Goal: Information Seeking & Learning: Learn about a topic

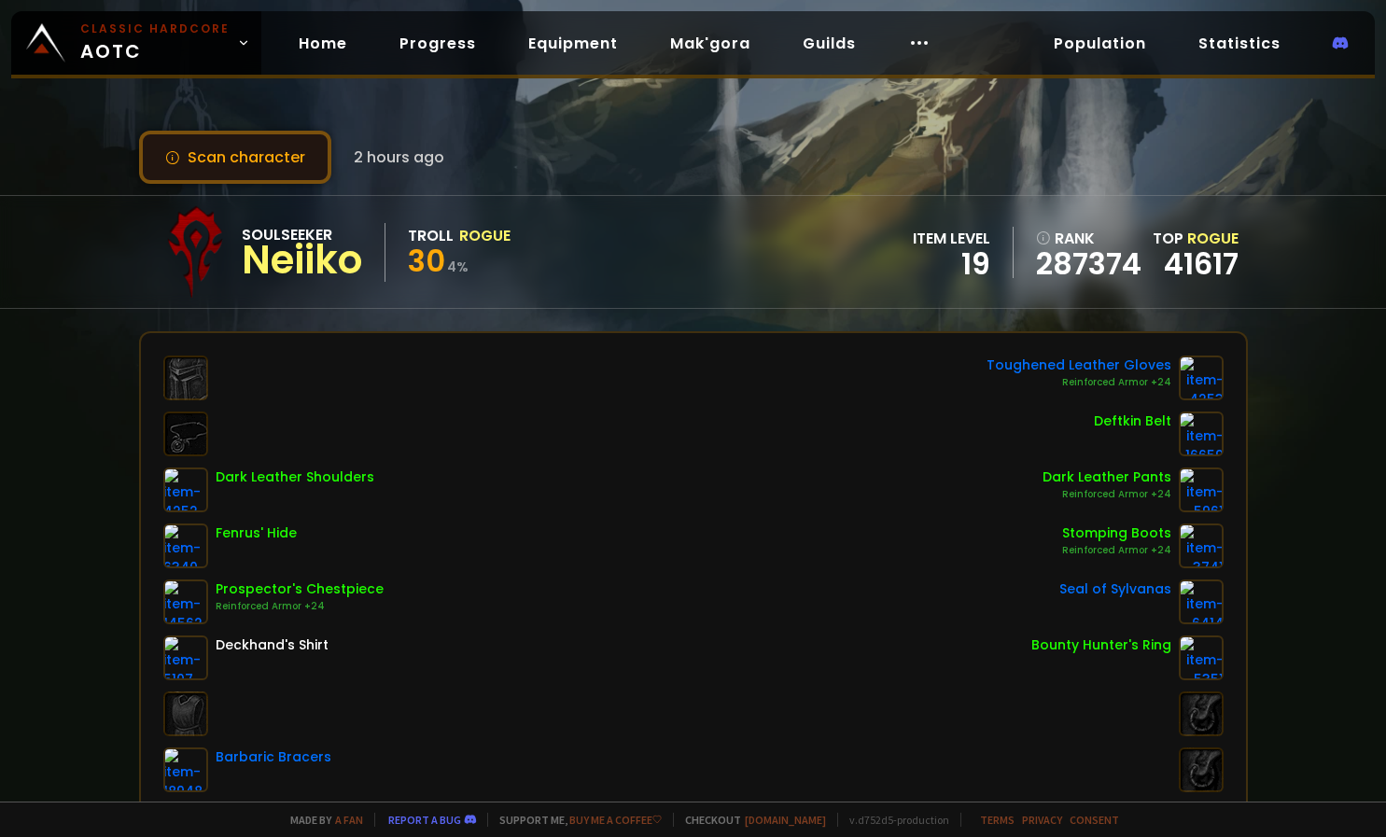
click at [239, 156] on button "Scan character" at bounding box center [235, 157] width 192 height 53
click at [302, 274] on div "Neiiko" at bounding box center [302, 260] width 120 height 28
click at [333, 40] on link "Home" at bounding box center [323, 43] width 78 height 38
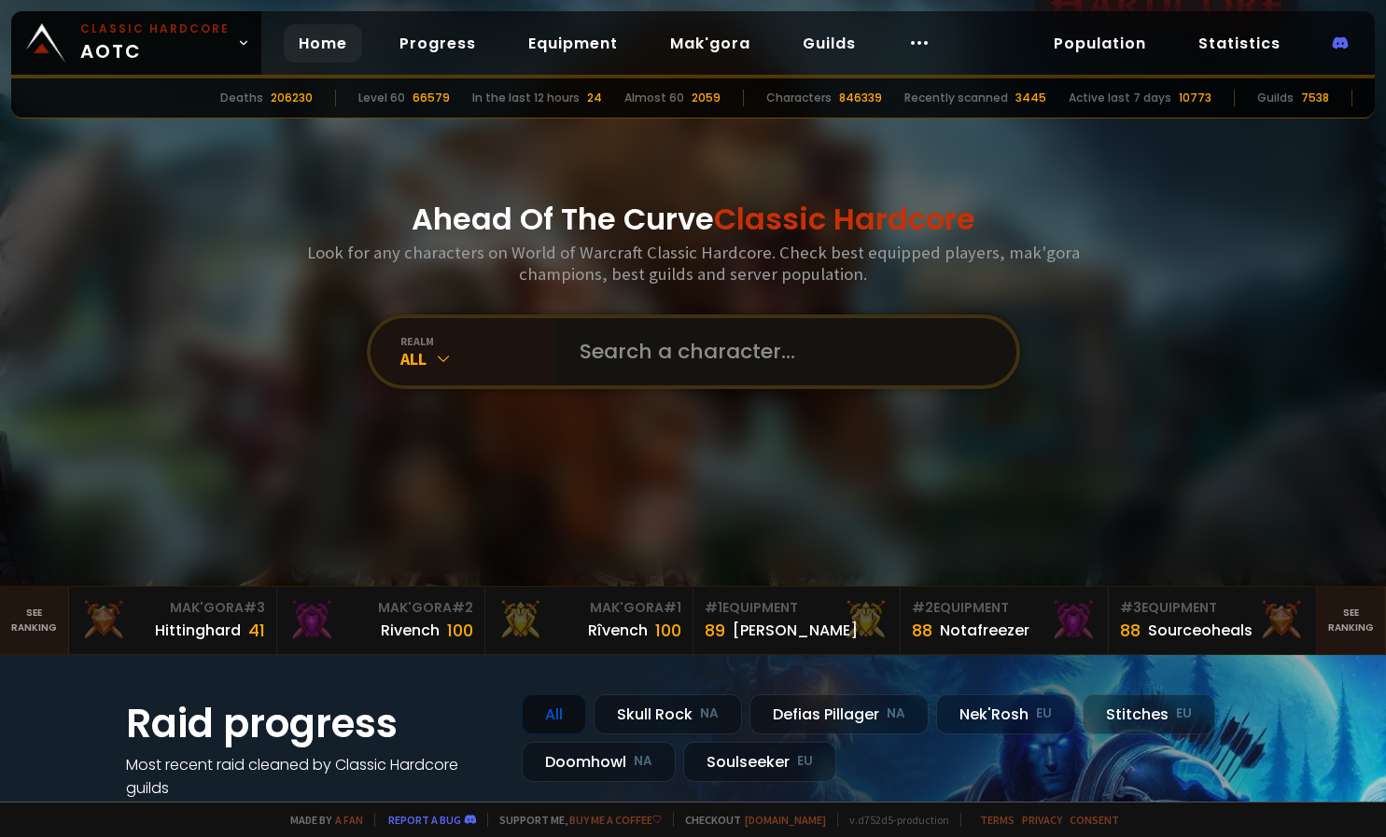
click at [687, 360] on input "text" at bounding box center [782, 351] width 426 height 67
type input "Wakihunt"
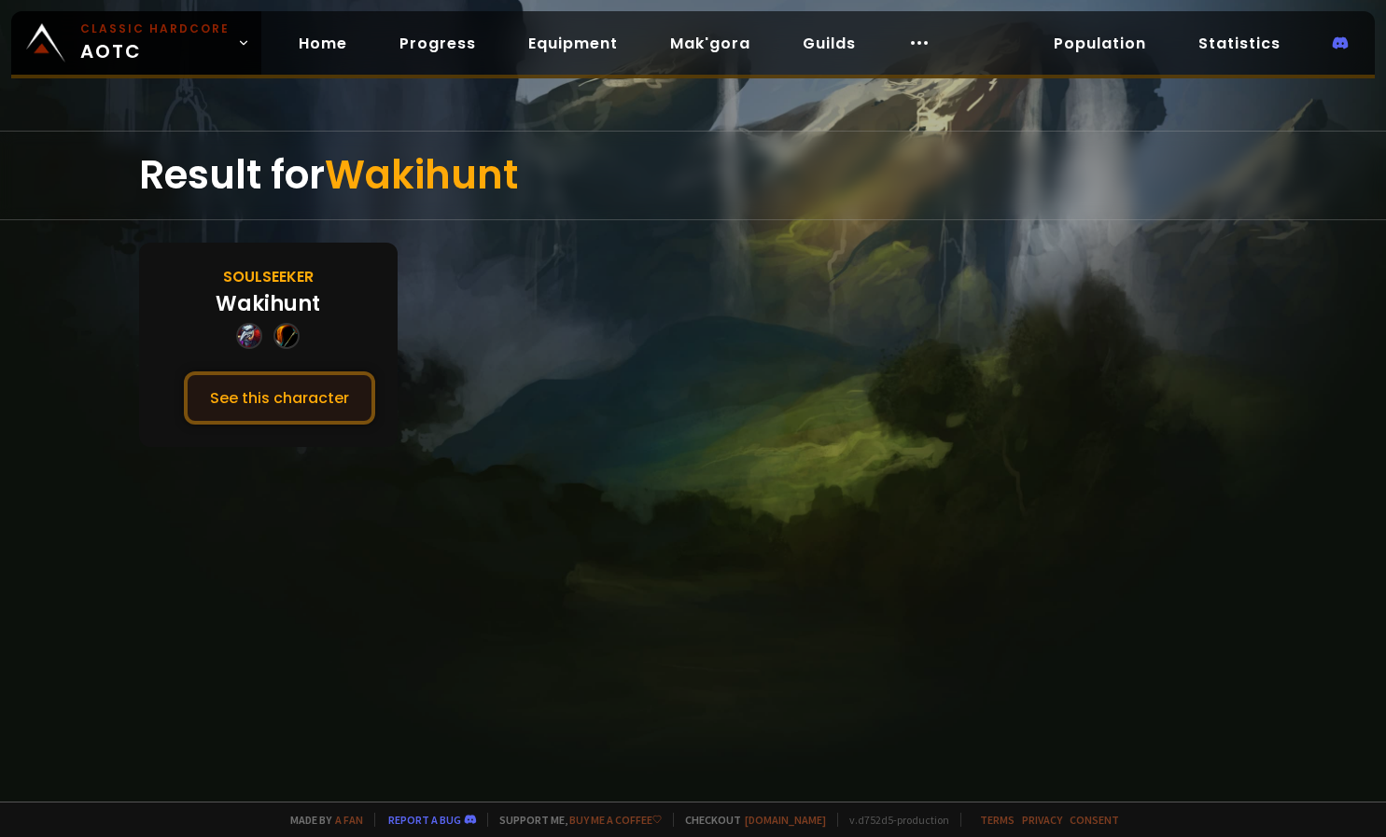
click at [292, 397] on button "See this character" at bounding box center [279, 398] width 191 height 53
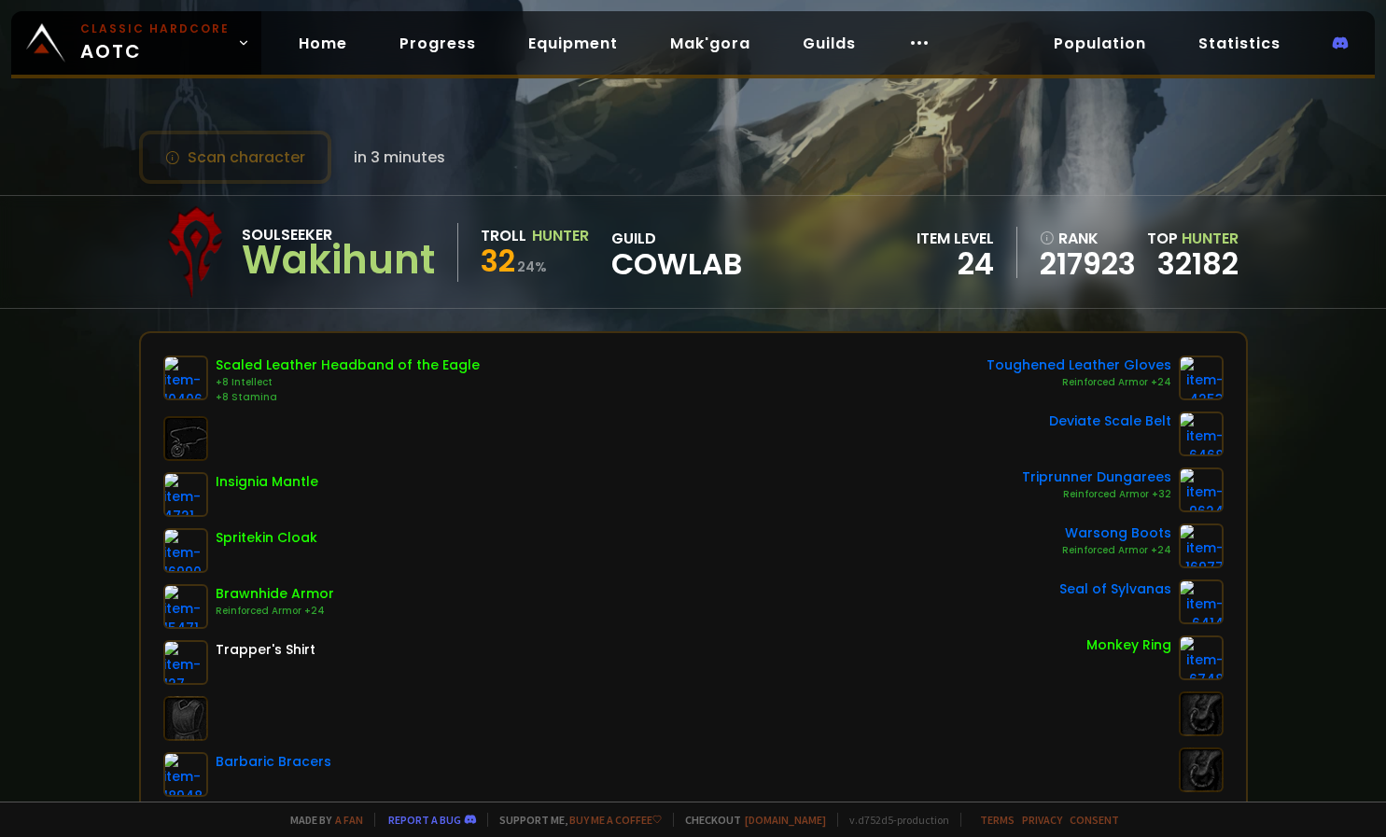
click at [722, 188] on div "Scan character in 3 minutes Soulseeker Wakihunt Troll Hunter 32 24 % guild CowL…" at bounding box center [693, 401] width 1386 height 802
click at [1173, 268] on link "32182" at bounding box center [1198, 264] width 81 height 42
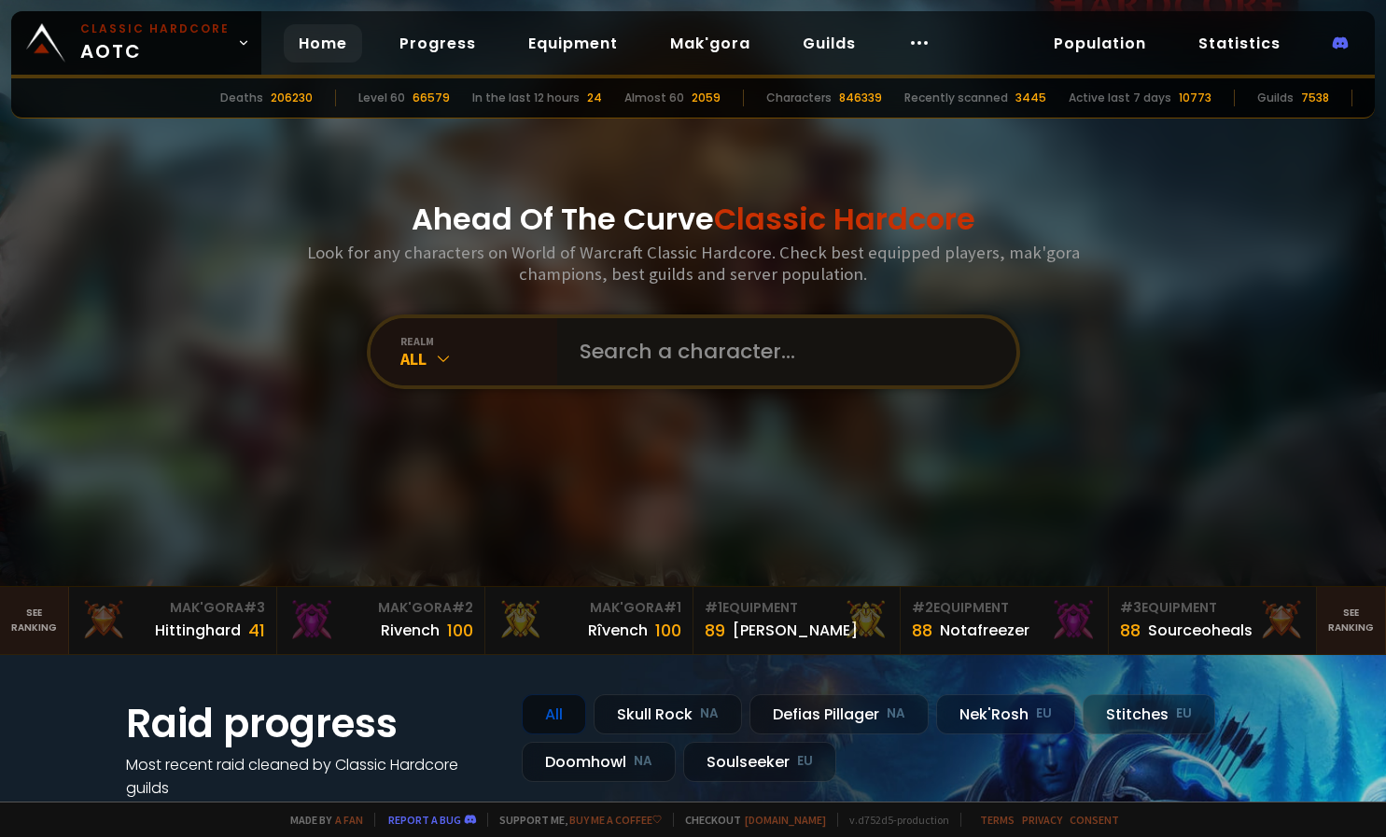
click at [637, 365] on input "text" at bounding box center [782, 351] width 426 height 67
type input "Reaveurs"
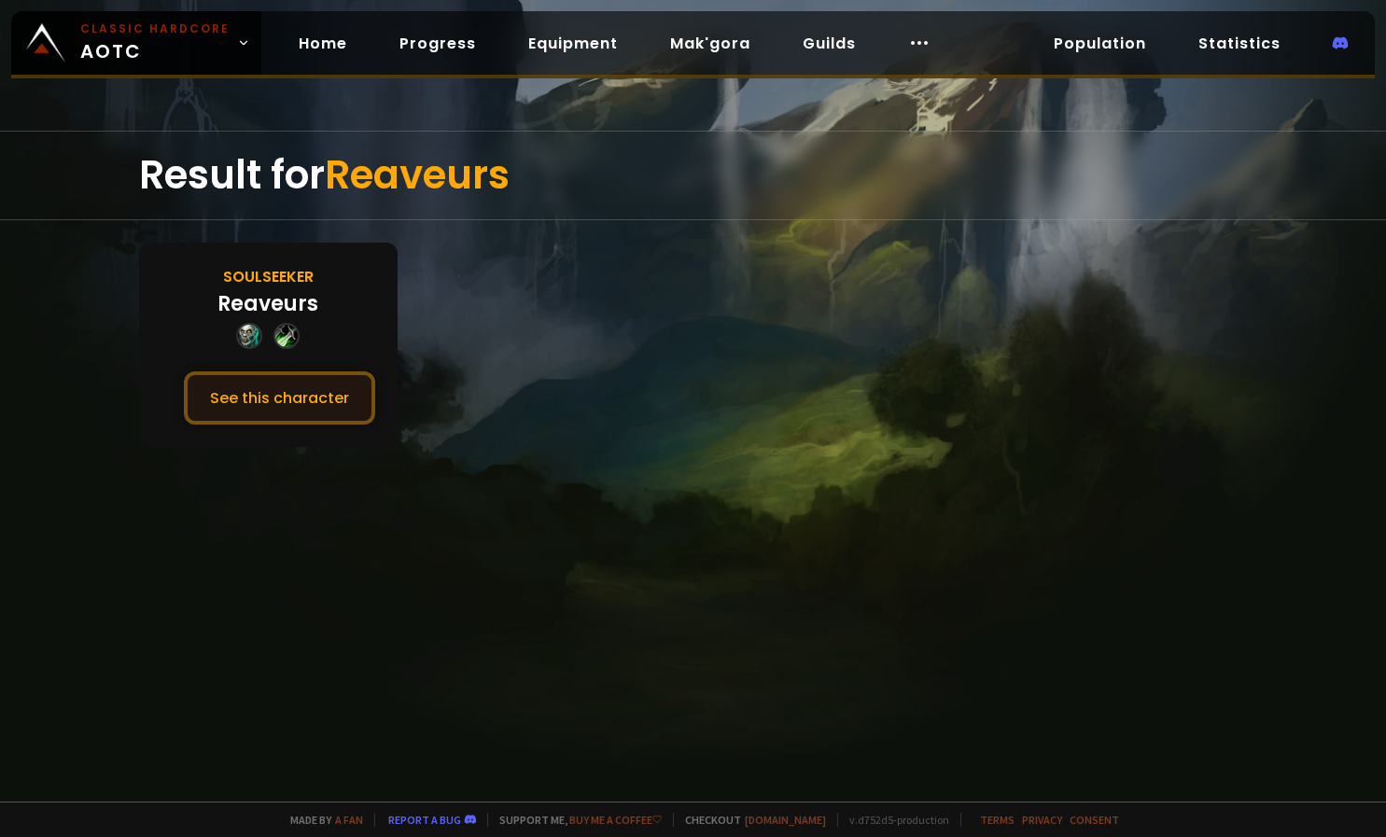
click at [260, 408] on button "See this character" at bounding box center [279, 398] width 191 height 53
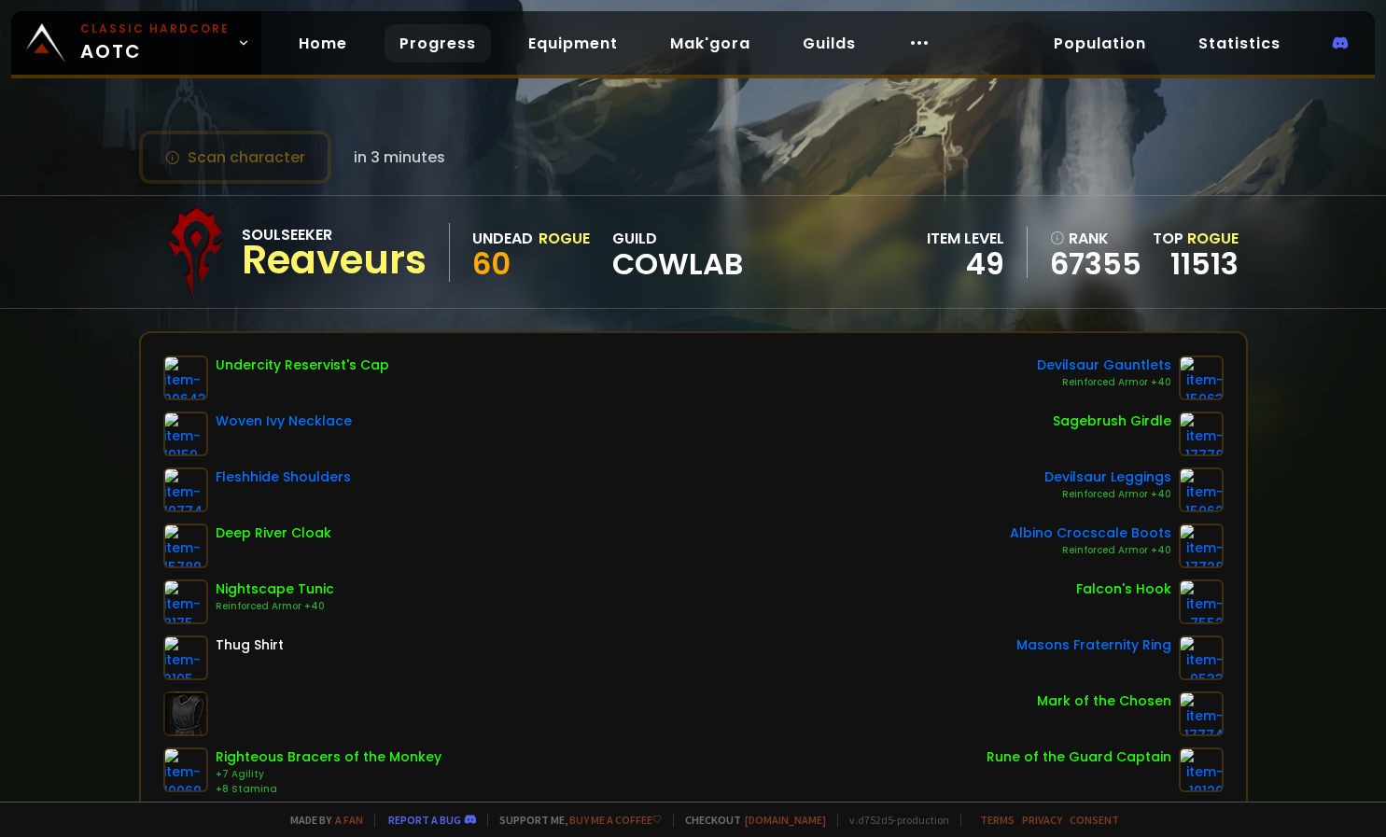
click at [400, 46] on link "Progress" at bounding box center [438, 43] width 106 height 38
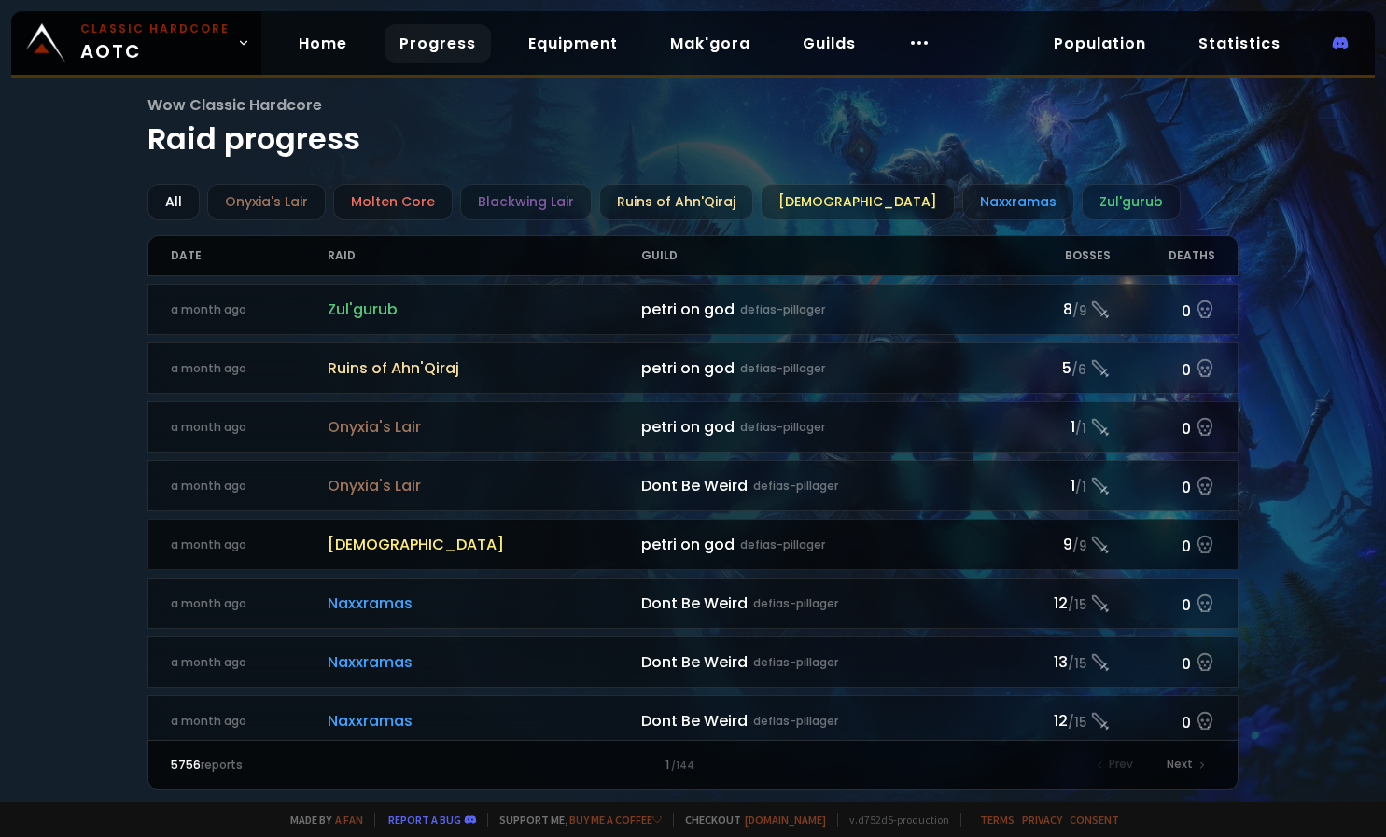
click at [651, 549] on div "petri on god defias-pillager" at bounding box center [824, 544] width 366 height 23
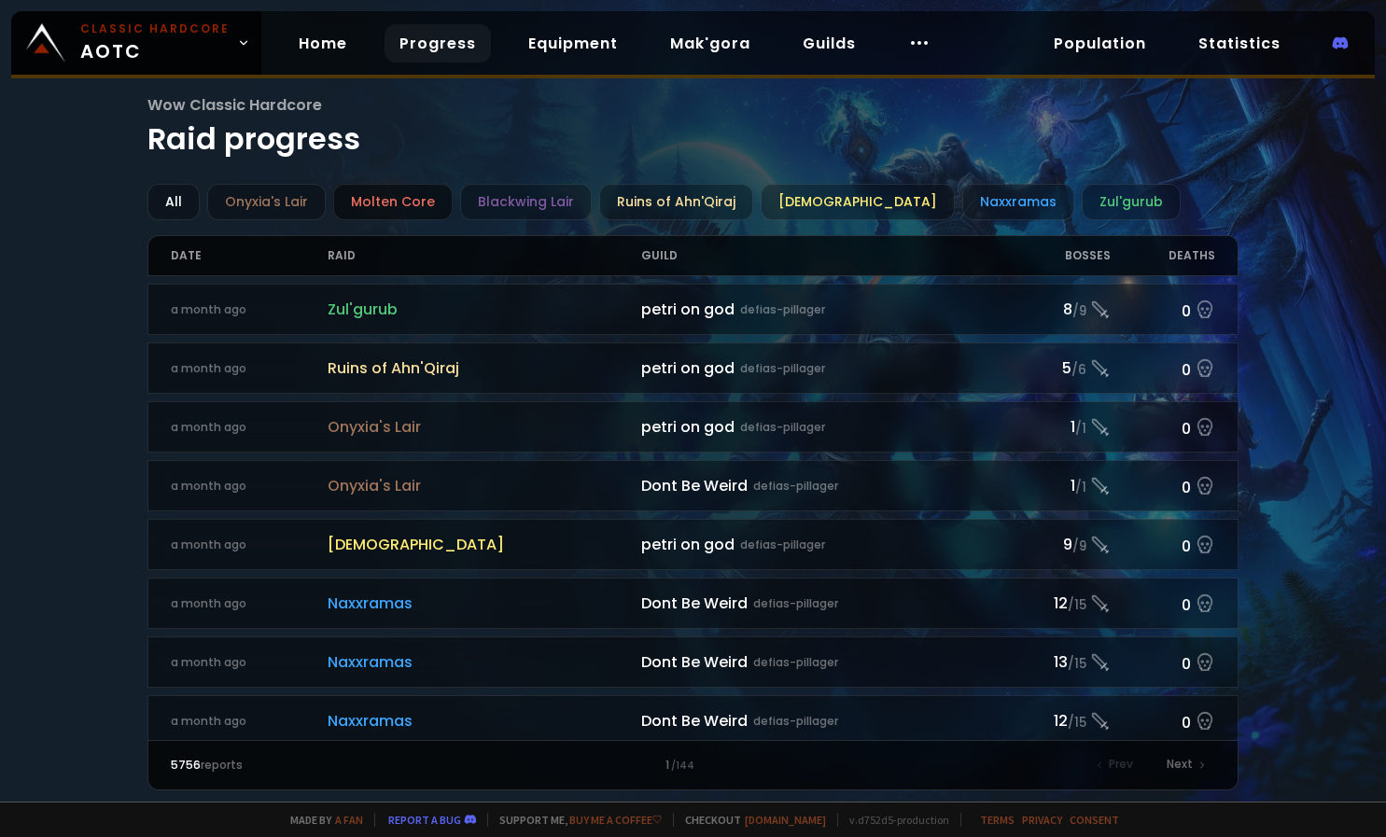
click at [372, 204] on div "Molten Core" at bounding box center [393, 202] width 120 height 36
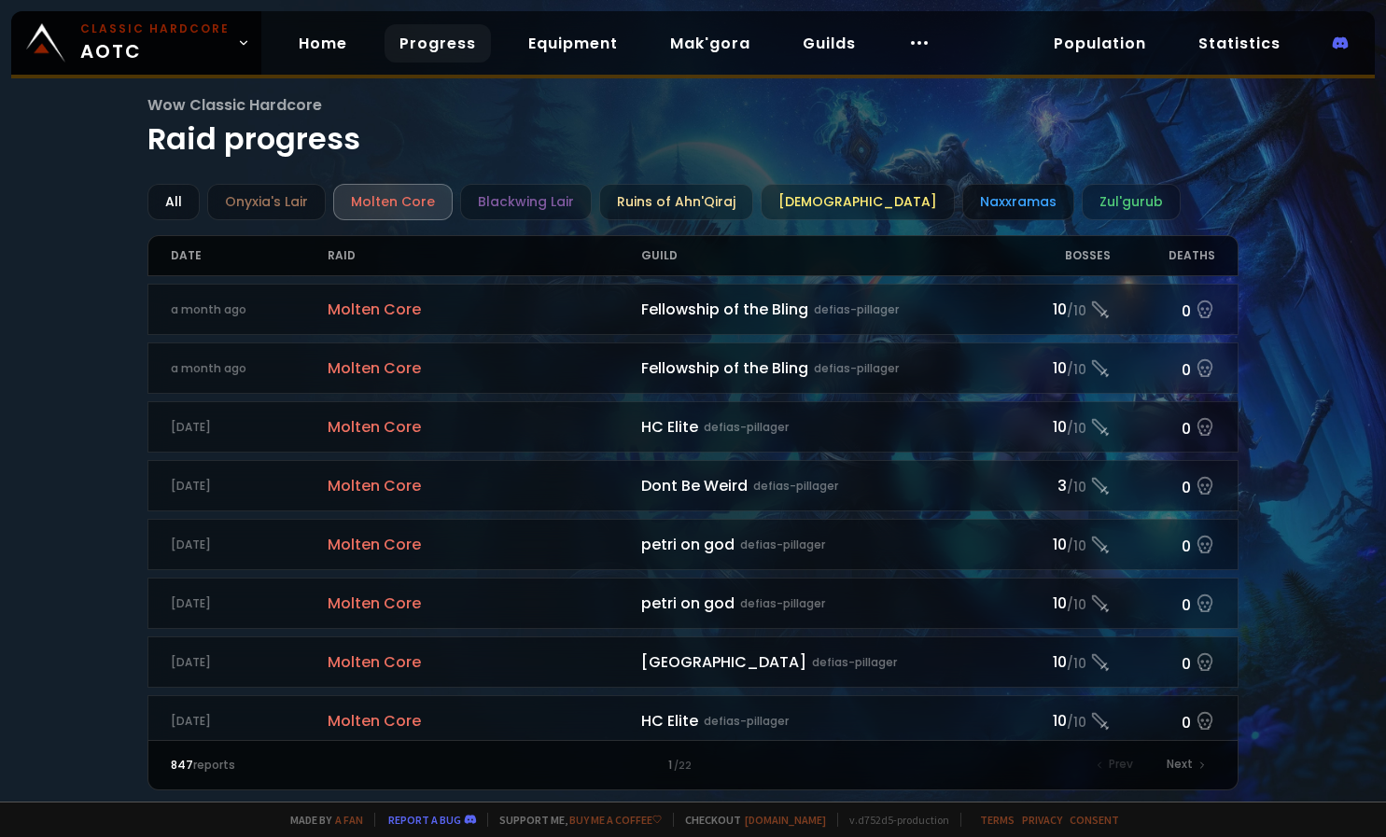
click at [998, 206] on div "Naxxramas" at bounding box center [1019, 202] width 112 height 36
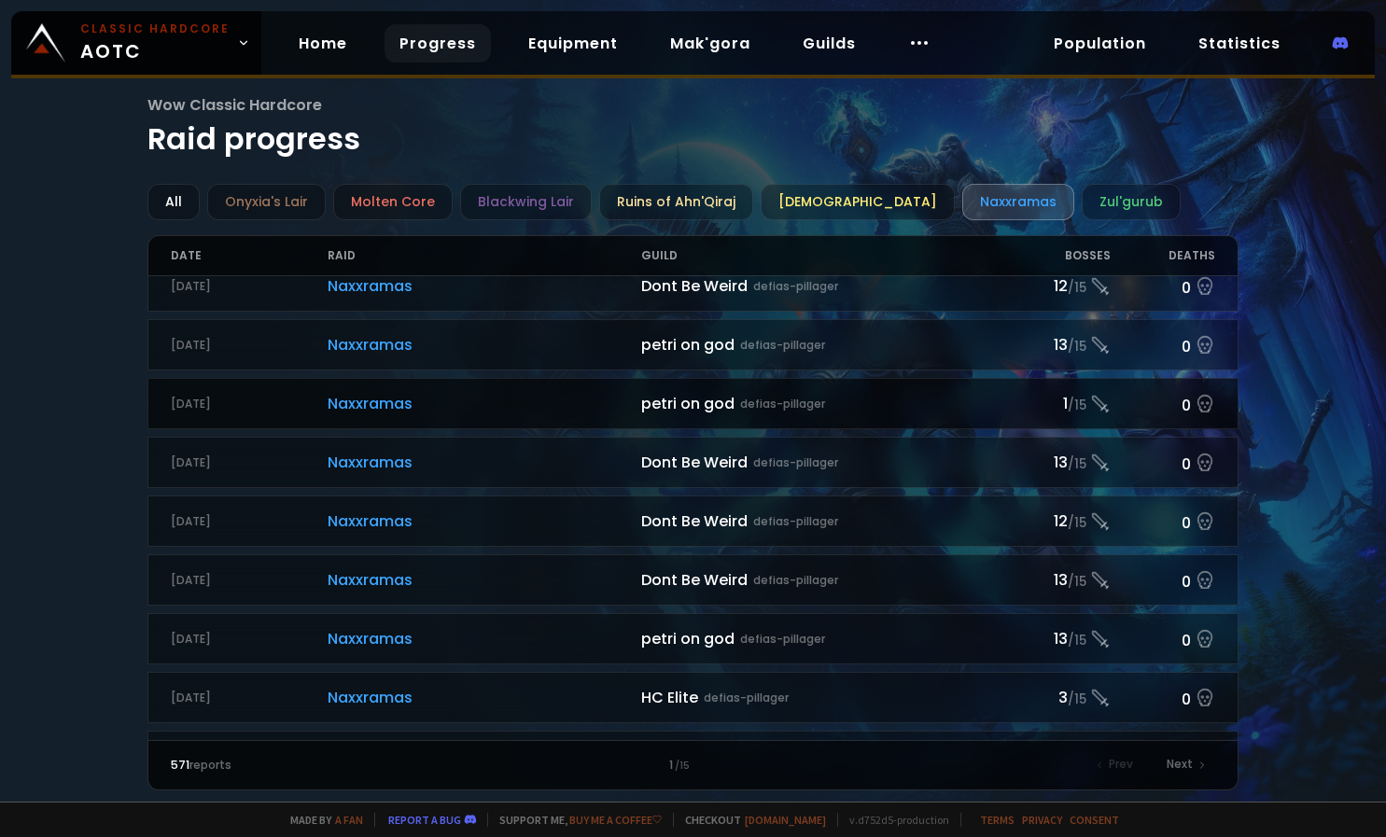
scroll to position [1896, 0]
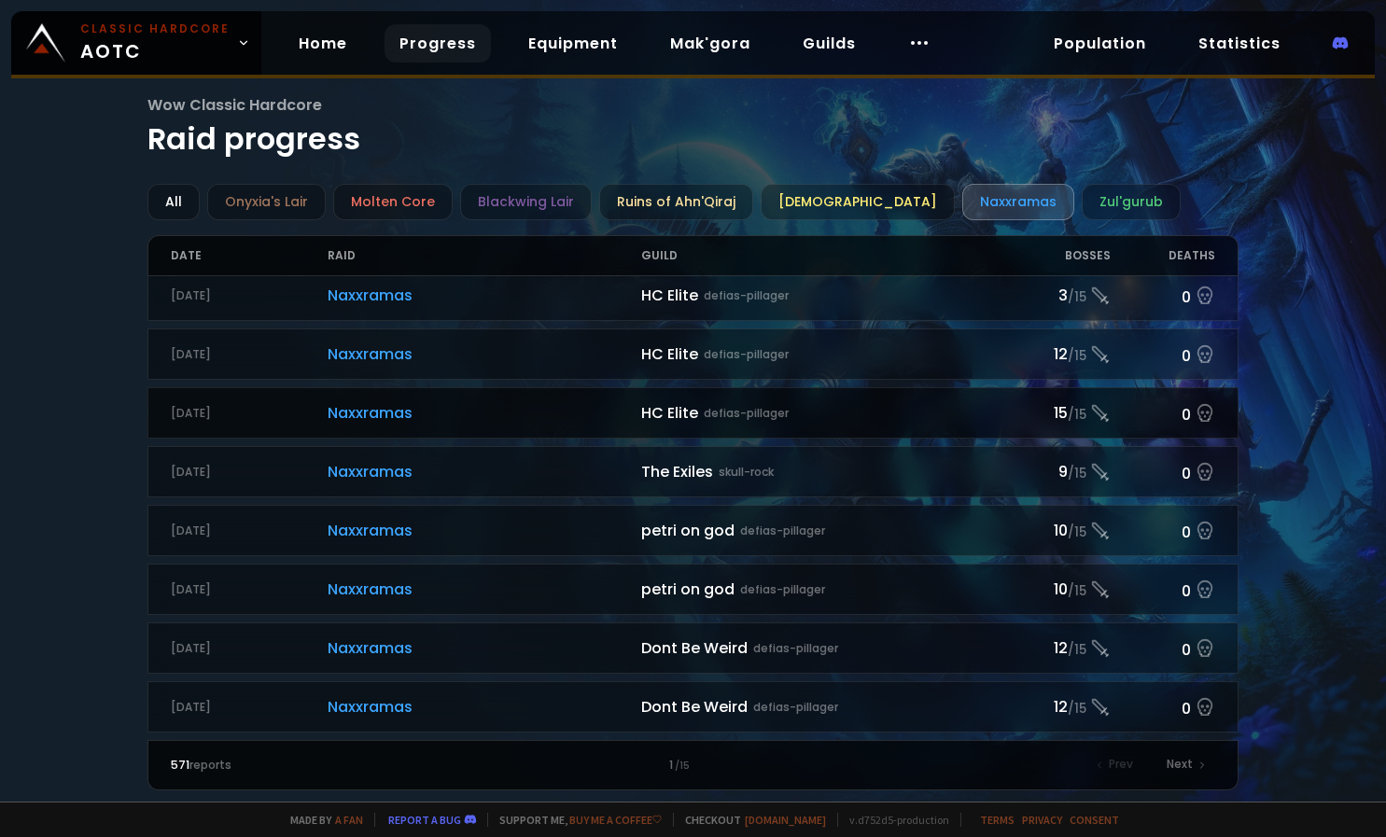
click at [1068, 414] on small "/ 15" at bounding box center [1077, 415] width 19 height 19
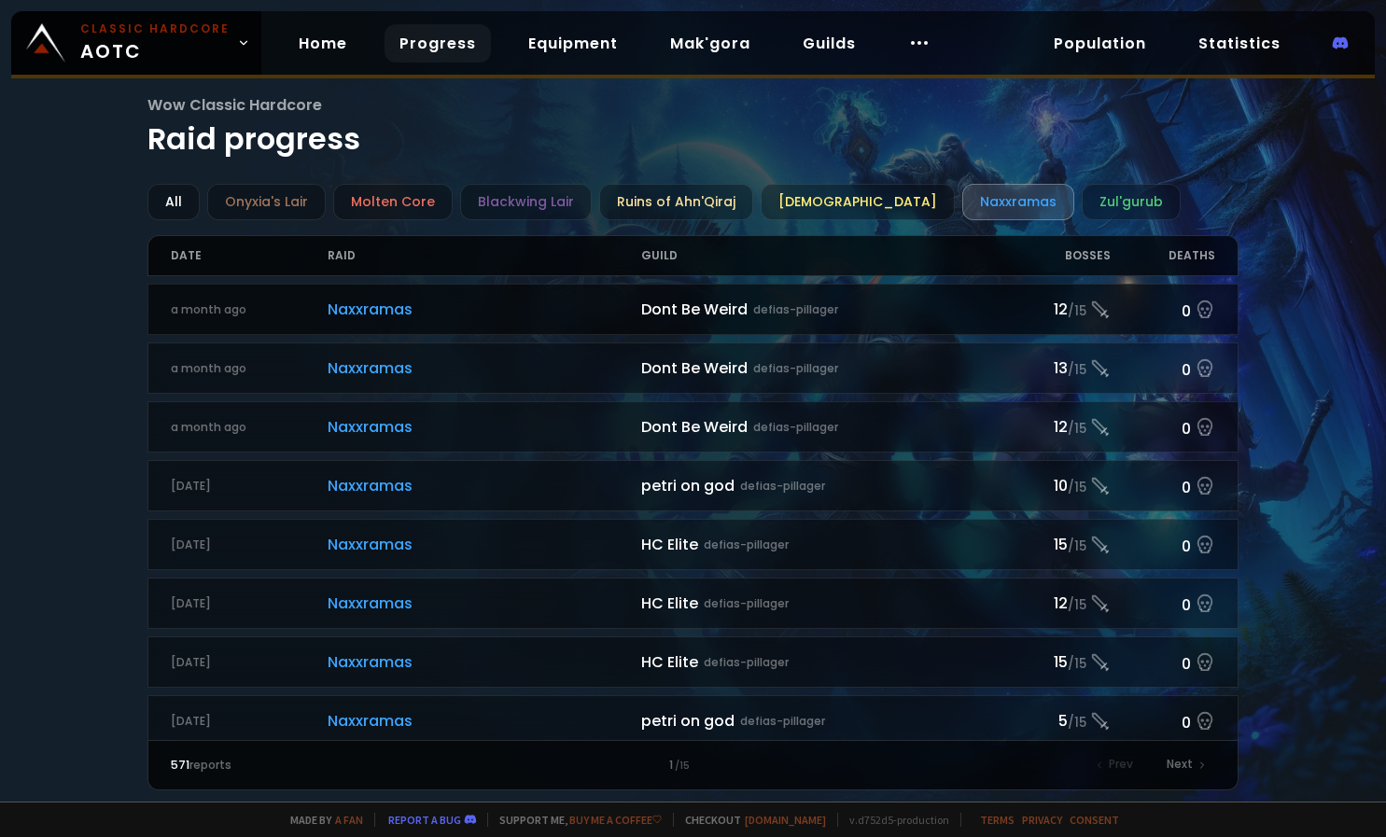
click at [884, 304] on div "Dont Be Weird defias-pillager" at bounding box center [824, 309] width 366 height 23
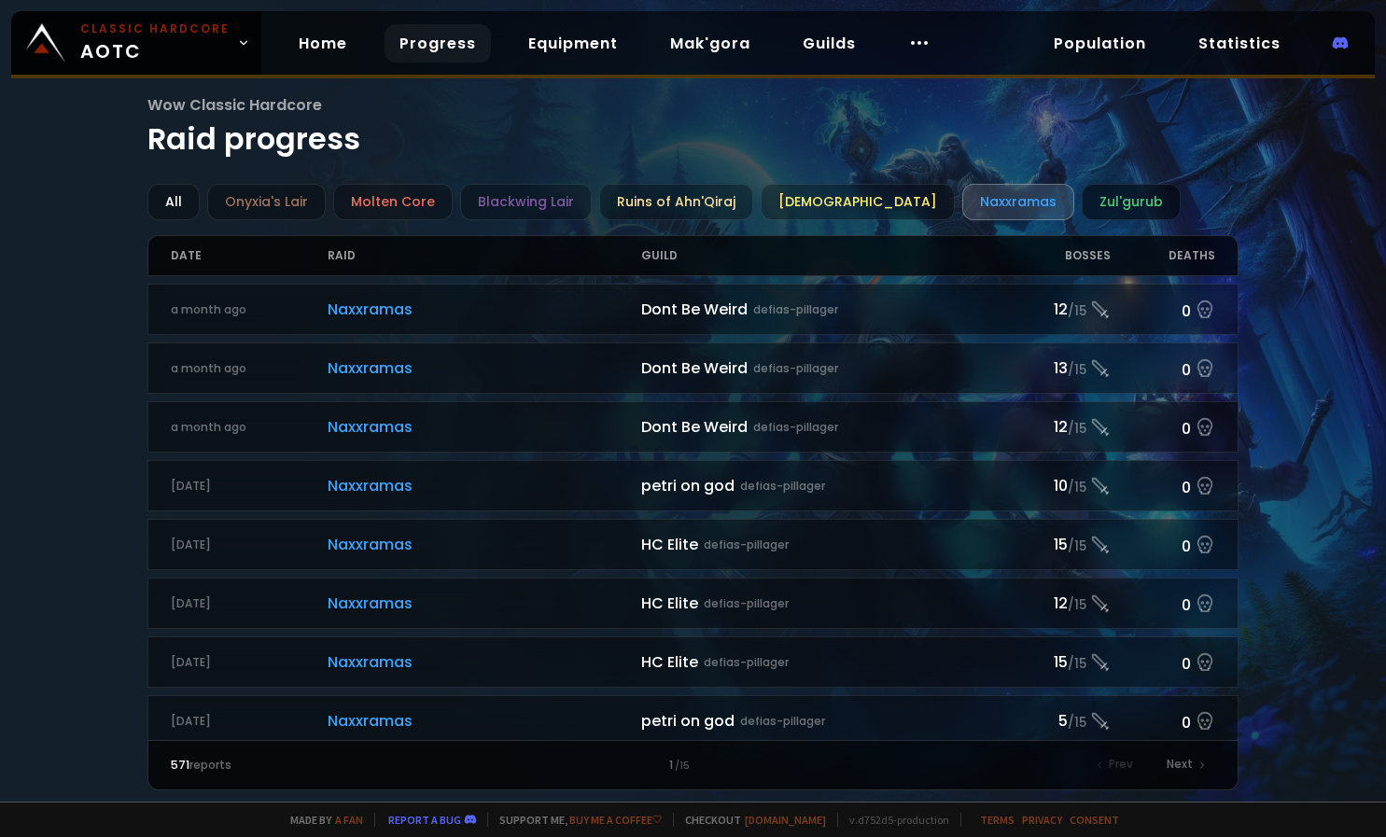
click at [1089, 190] on div "Zul'gurub" at bounding box center [1131, 202] width 99 height 36
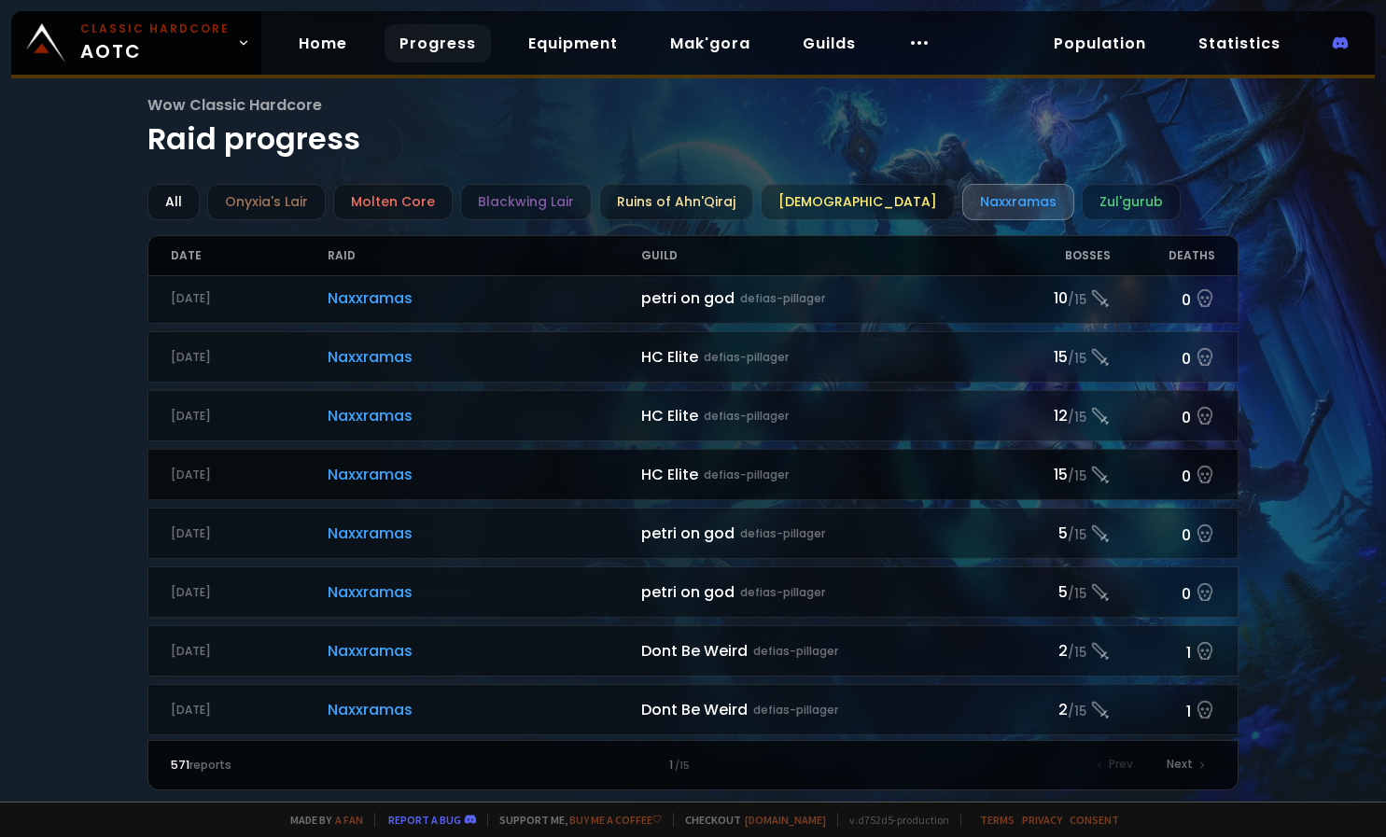
scroll to position [840, 0]
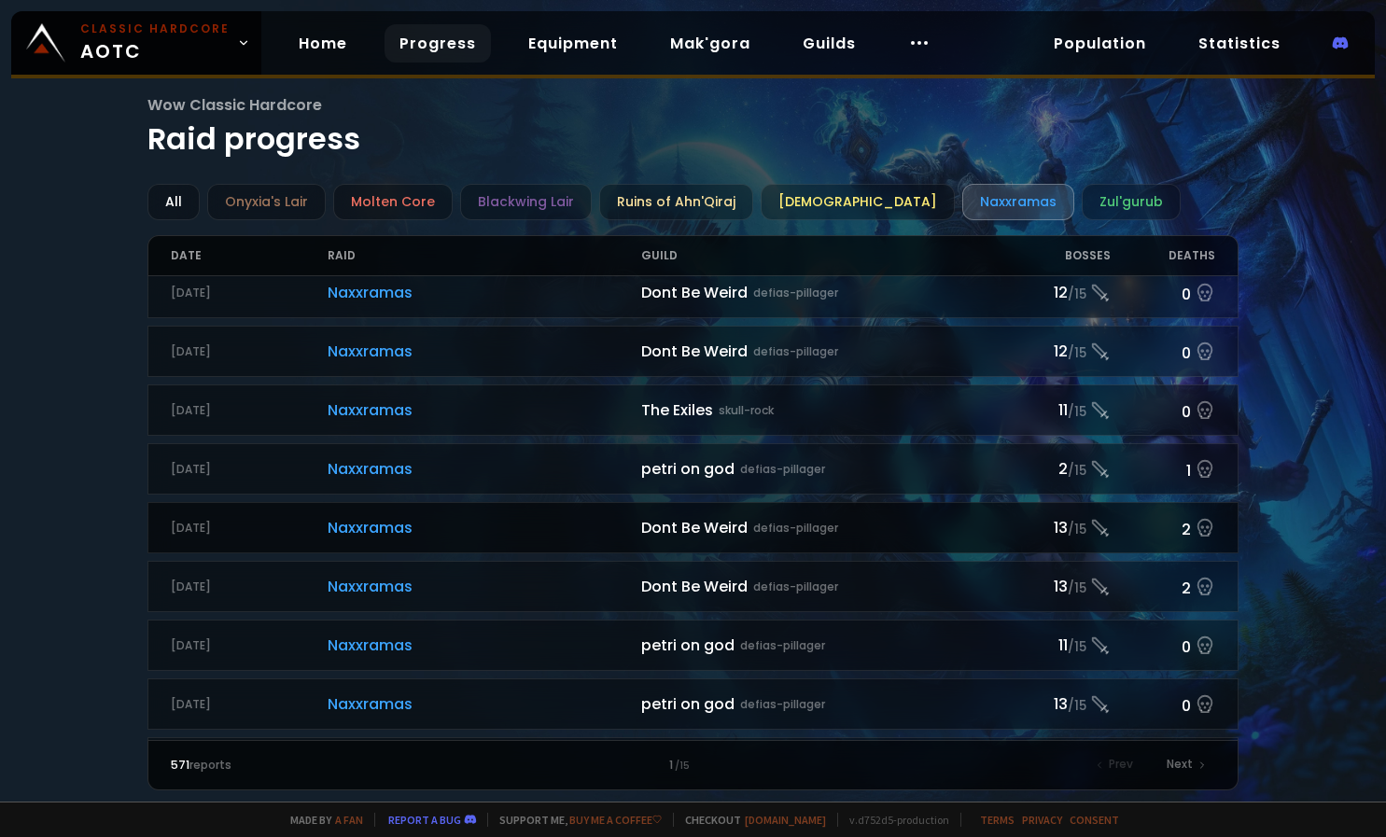
click at [813, 535] on small "defias-pillager" at bounding box center [795, 528] width 85 height 17
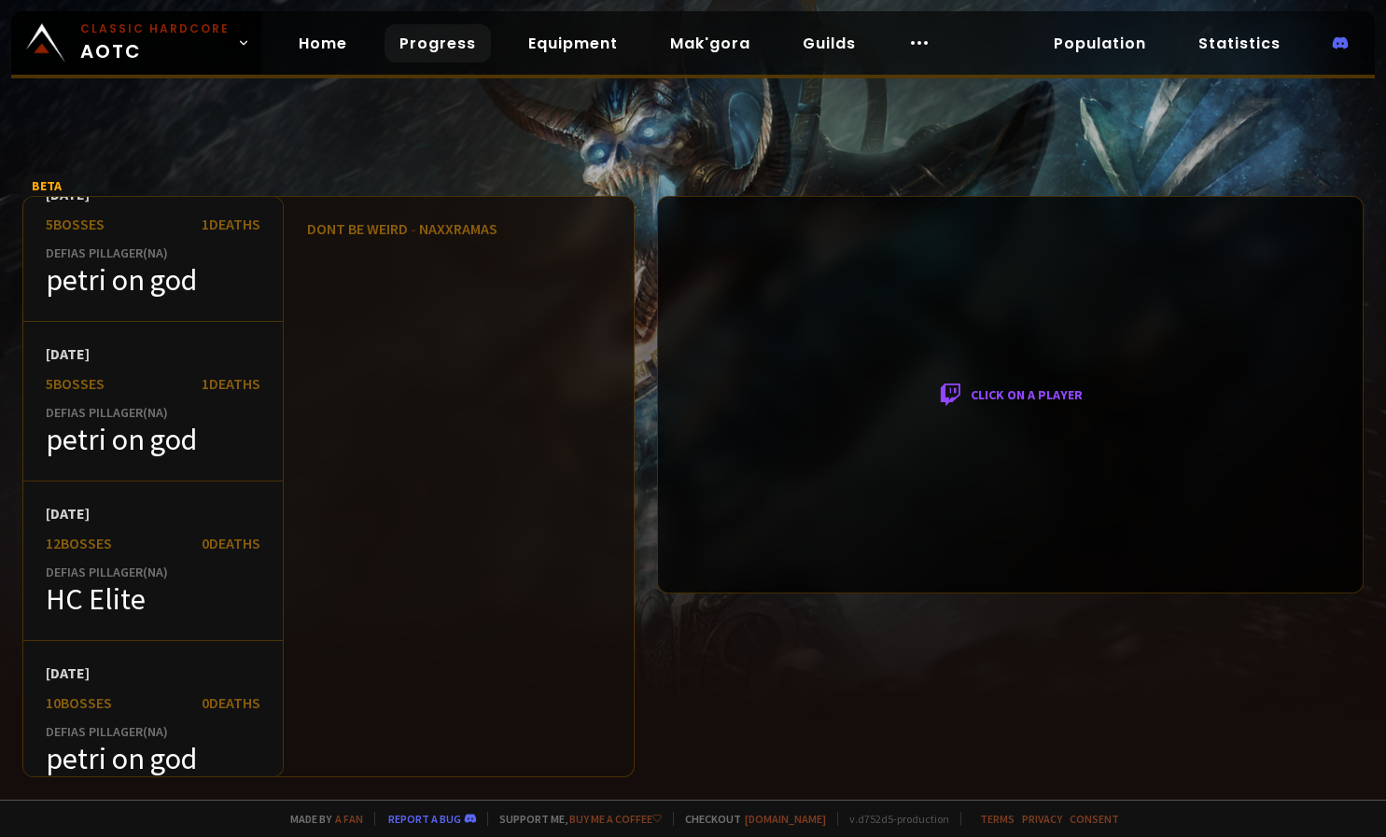
scroll to position [9896, 0]
